Goal: Task Accomplishment & Management: Complete application form

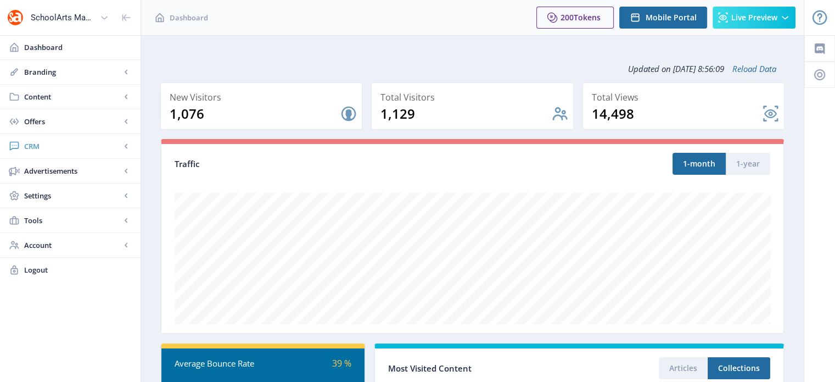
click at [44, 146] on span "CRM" at bounding box center [72, 146] width 97 height 11
click at [56, 173] on span "Readers" at bounding box center [82, 170] width 94 height 11
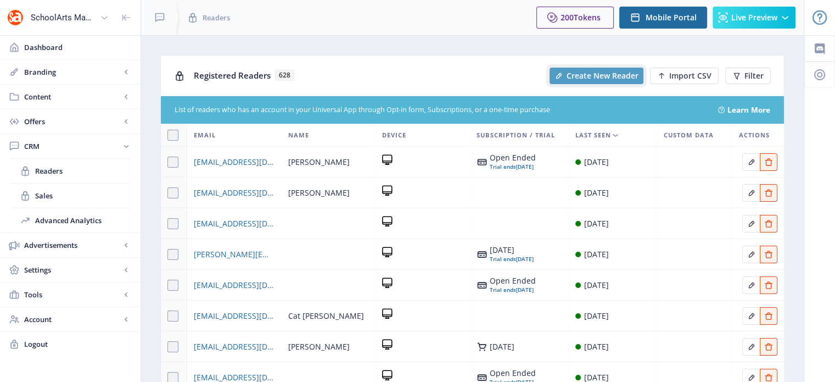
click at [612, 73] on span "Create New Reader" at bounding box center [603, 75] width 72 height 9
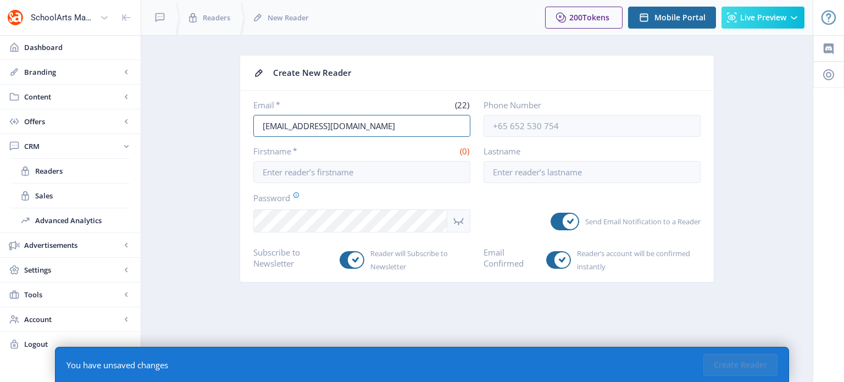
drag, startPoint x: 384, startPoint y: 127, endPoint x: 217, endPoint y: 125, distance: 167.5
click at [217, 125] on app-crm-reader-new "Create New Reader Email * (22) juliawade@davisart.com Phone Number Firstname * …" at bounding box center [476, 177] width 633 height 244
paste input "svbrooks1@gmail"
type input "[EMAIL_ADDRESS][DOMAIN_NAME]"
click at [326, 169] on input "Firstname *" at bounding box center [361, 172] width 217 height 22
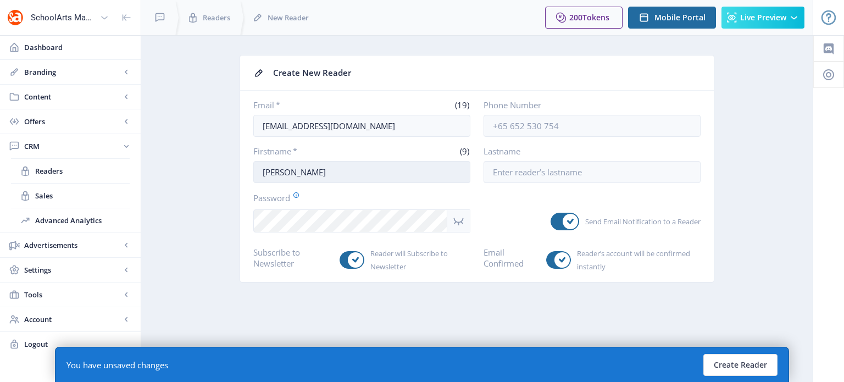
type input "Stephanie"
drag, startPoint x: 492, startPoint y: 173, endPoint x: 587, endPoint y: 179, distance: 95.2
click at [587, 179] on input "Lastname" at bounding box center [591, 172] width 217 height 22
type input "Brooks"
click at [464, 219] on icon "Show password" at bounding box center [458, 220] width 14 height 13
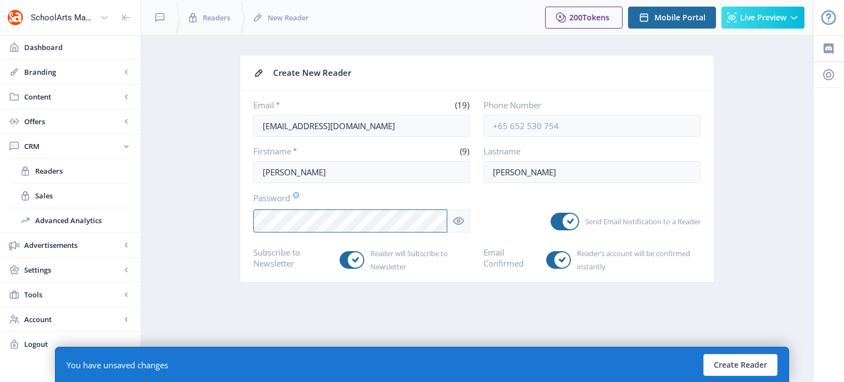
click at [244, 220] on nb-card-body "Email * (19) svbrooks1@gmail.com Phone Number Firstname * (9) Stephanie Lastnam…" at bounding box center [476, 186] width 473 height 191
drag, startPoint x: 701, startPoint y: 328, endPoint x: 773, endPoint y: 164, distance: 179.8
click at [773, 164] on app-crm-reader-new "Create New Reader Email * (19) svbrooks1@gmail.com Phone Number Firstname * (9)…" at bounding box center [476, 177] width 633 height 244
click at [752, 363] on button "Create Reader" at bounding box center [740, 365] width 74 height 22
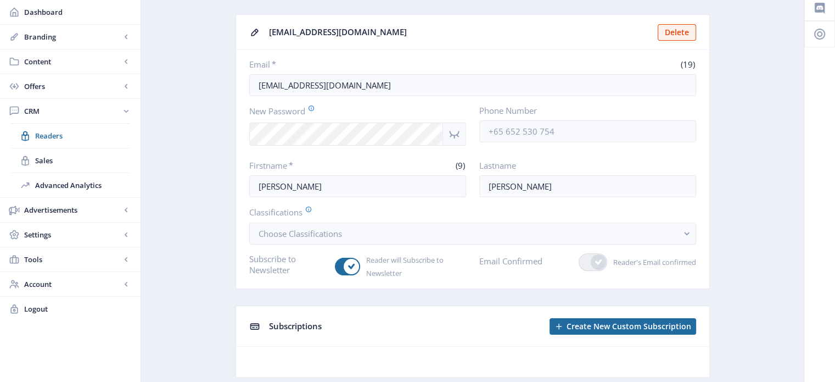
scroll to position [74, 0]
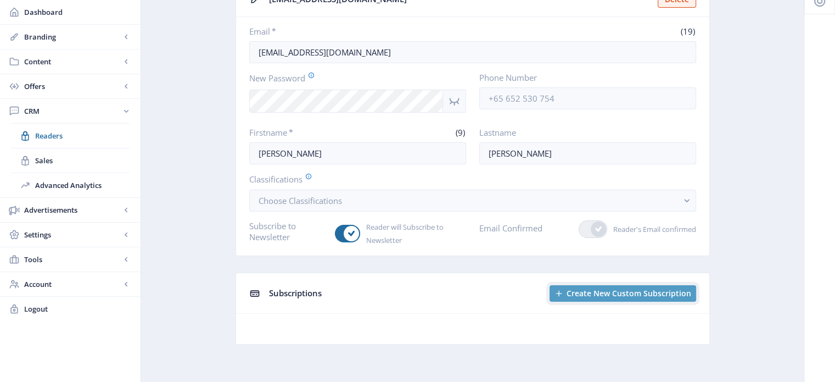
click at [611, 292] on span "Create New Custom Subscription" at bounding box center [629, 293] width 125 height 9
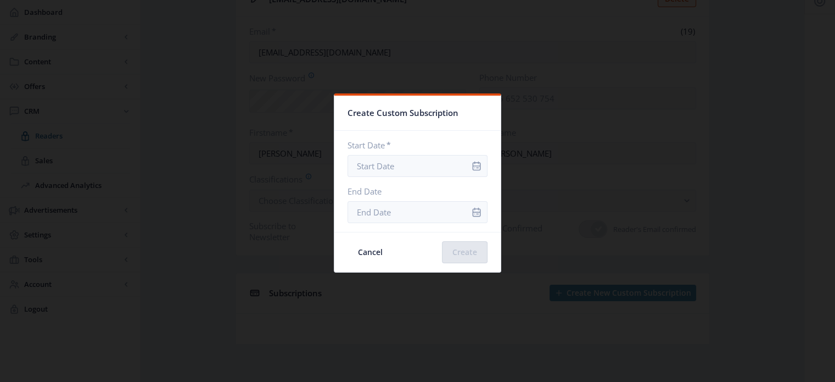
scroll to position [0, 0]
click at [471, 167] on icon "info" at bounding box center [476, 165] width 11 height 11
click at [401, 160] on input "Start Date *" at bounding box center [418, 166] width 140 height 22
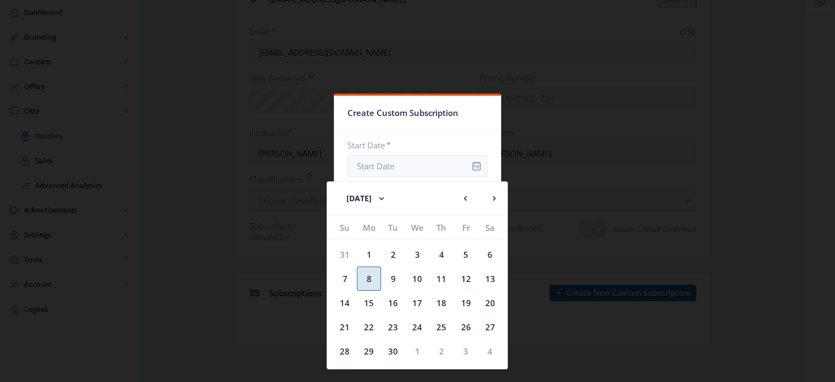
click at [374, 277] on div "8" at bounding box center [369, 278] width 24 height 24
type input "[DATE]"
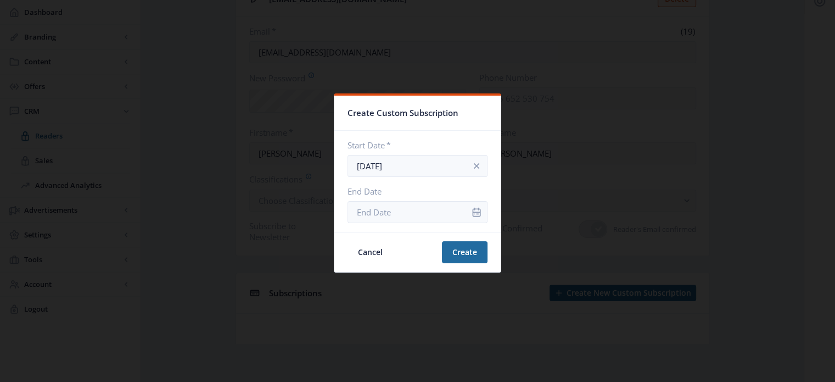
click at [473, 211] on icon "info" at bounding box center [477, 211] width 8 height 9
click at [411, 219] on input "End Date" at bounding box center [418, 212] width 140 height 22
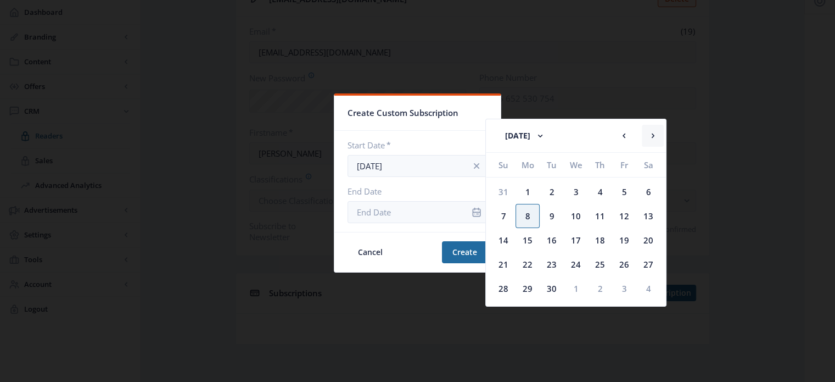
click at [656, 138] on rect at bounding box center [653, 135] width 11 height 11
click at [578, 216] on div "8" at bounding box center [576, 216] width 24 height 24
type input "Oct 8, 2025"
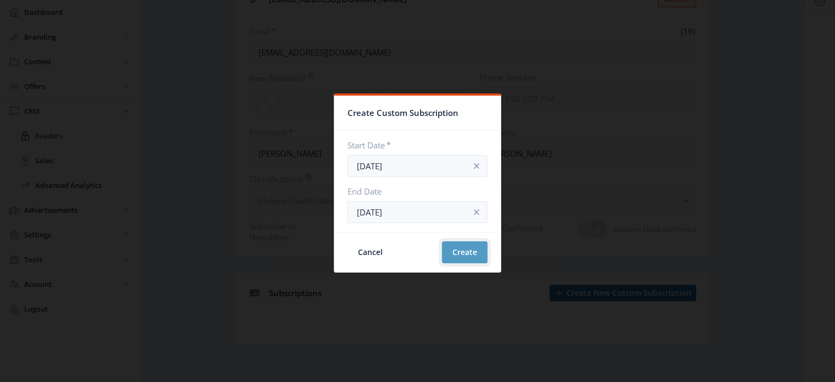
click at [460, 245] on button "Create" at bounding box center [465, 252] width 46 height 22
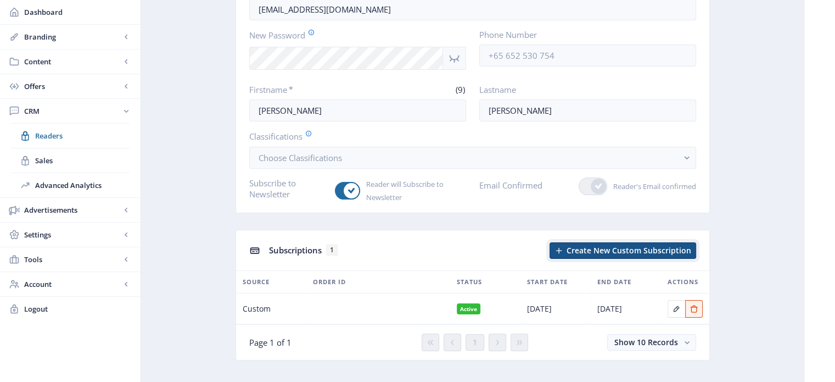
scroll to position [132, 0]
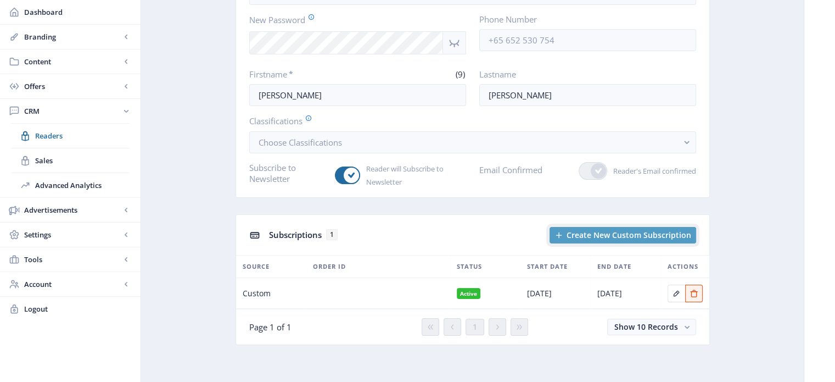
click at [639, 235] on span "Create New Custom Subscription" at bounding box center [629, 235] width 125 height 9
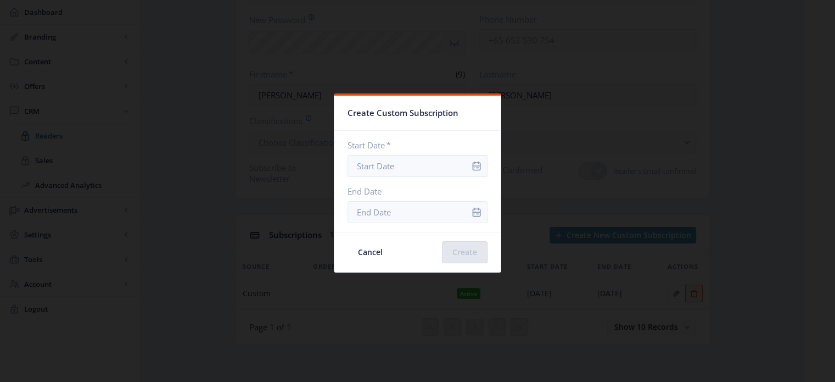
scroll to position [0, 0]
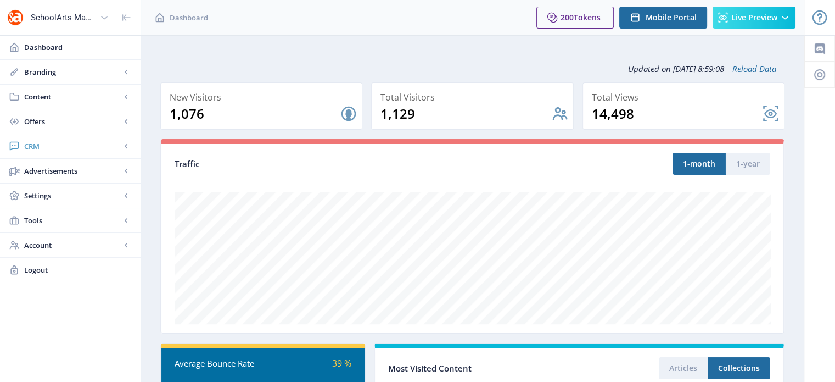
click at [34, 146] on span "CRM" at bounding box center [72, 146] width 97 height 11
click at [44, 166] on span "Readers" at bounding box center [82, 170] width 94 height 11
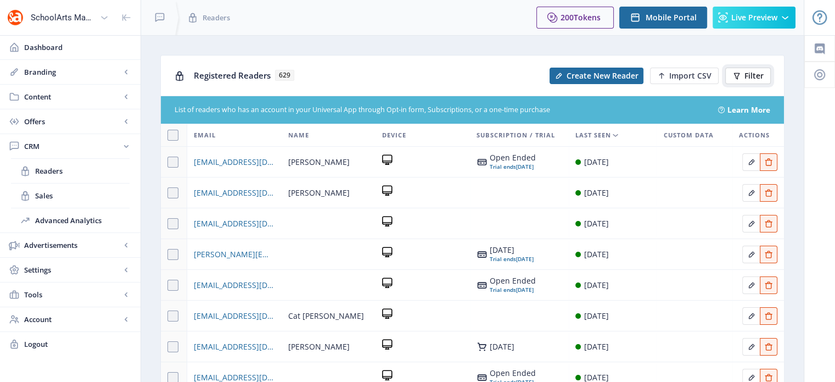
click at [753, 76] on span "Filter" at bounding box center [754, 75] width 19 height 9
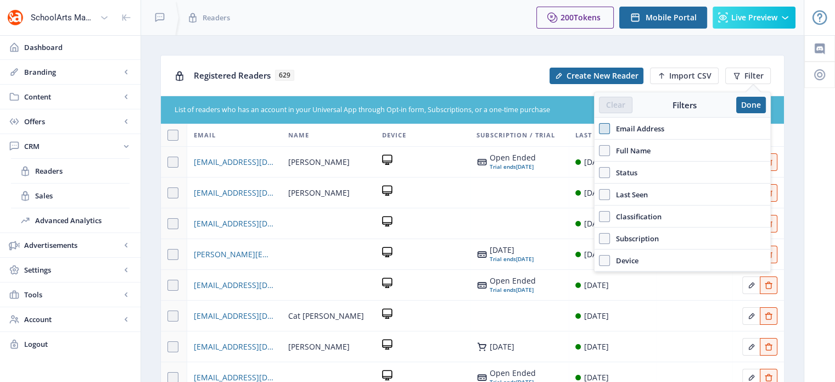
click at [606, 132] on span at bounding box center [604, 128] width 11 height 11
click at [600, 129] on input "Email Address" at bounding box center [599, 129] width 1 height 1
checkbox input "true"
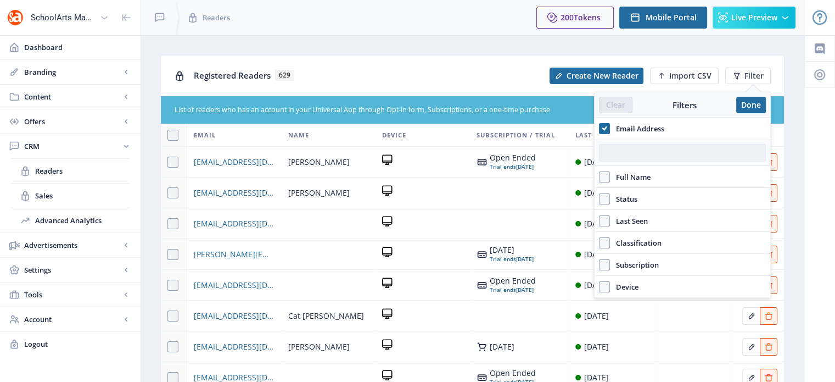
click at [616, 148] on input "text" at bounding box center [682, 153] width 167 height 18
paste input "[EMAIL_ADDRESS][DOMAIN_NAME]"
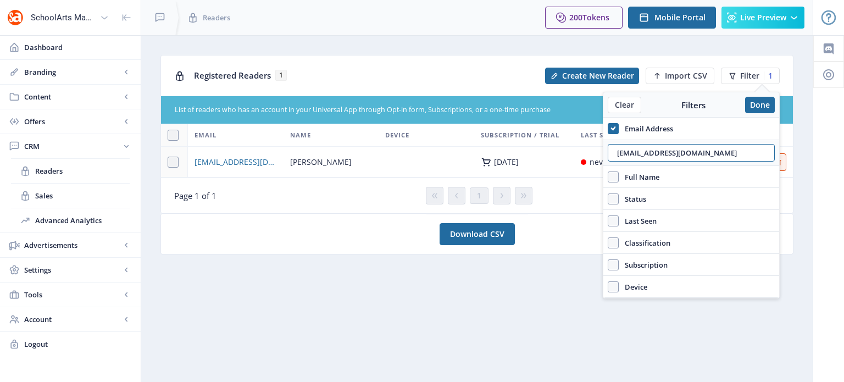
type input "[EMAIL_ADDRESS][DOMAIN_NAME]"
click at [586, 234] on nb-card "Download CSV" at bounding box center [476, 234] width 633 height 41
click at [760, 108] on button "Done" at bounding box center [760, 105] width 30 height 16
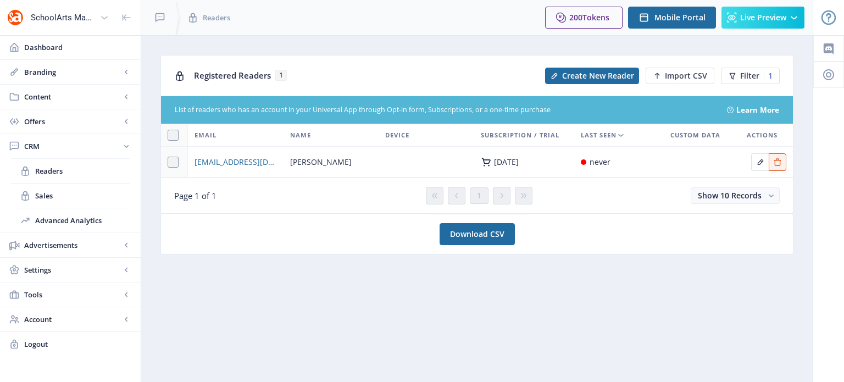
drag, startPoint x: 740, startPoint y: 2, endPoint x: 311, endPoint y: 23, distance: 429.5
click at [311, 23] on app-breadcrumbs "Readers" at bounding box center [240, 17] width 198 height 35
